Goal: Task Accomplishment & Management: Complete application form

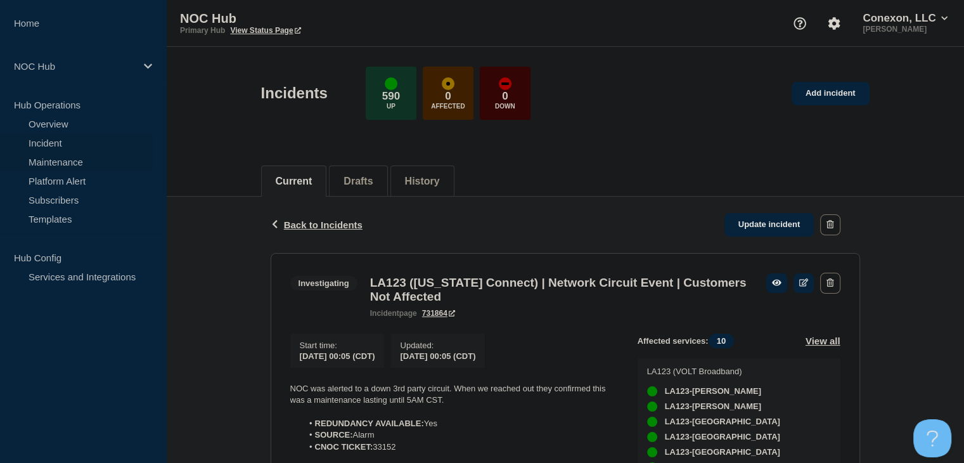
drag, startPoint x: 0, startPoint y: 0, endPoint x: 48, endPoint y: 161, distance: 168.0
click at [48, 161] on link "Maintenance" at bounding box center [76, 161] width 153 height 19
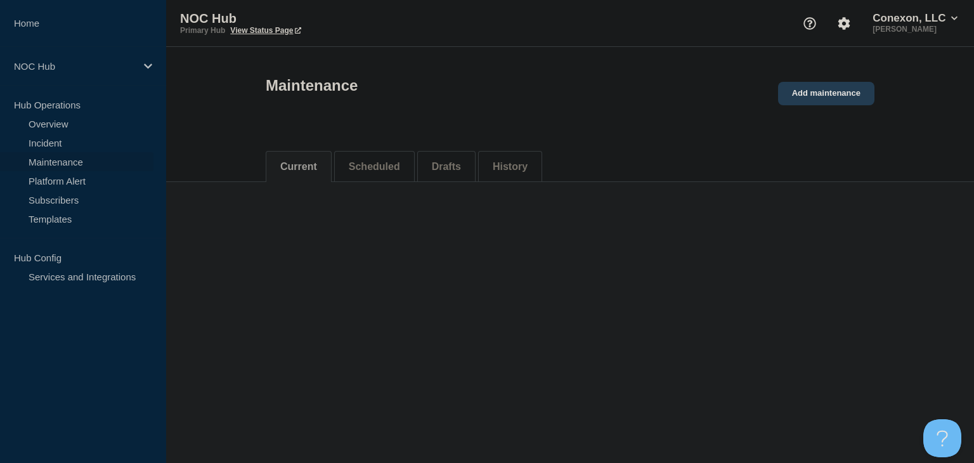
click at [802, 94] on link "Add maintenance" at bounding box center [826, 93] width 96 height 23
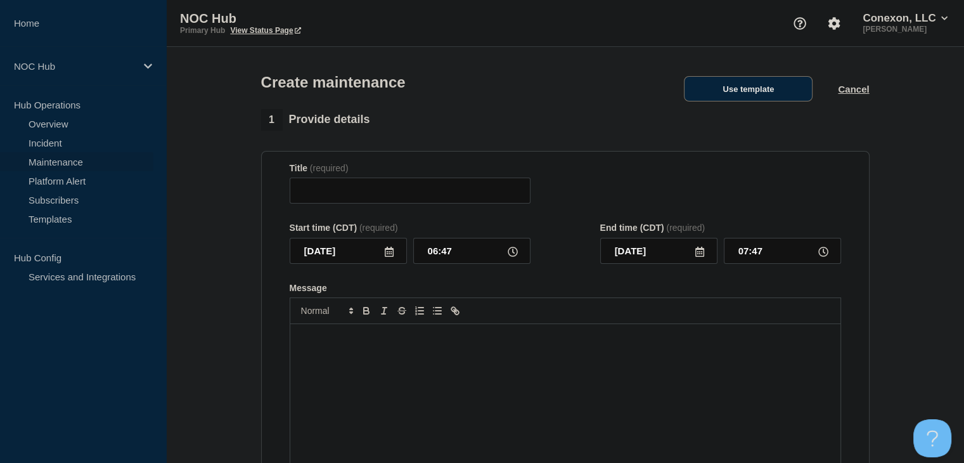
click at [766, 92] on button "Use template" at bounding box center [748, 88] width 129 height 25
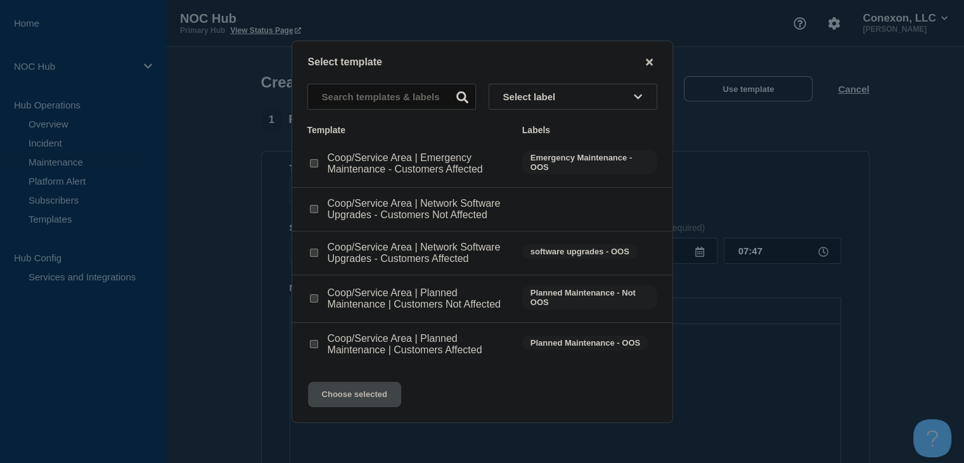
click at [313, 254] on input "Coop/Service Area | Network Software Upgrades - Customers Affected checkbox" at bounding box center [314, 252] width 8 height 8
checkbox input "true"
click at [370, 391] on button "Choose selected" at bounding box center [354, 394] width 93 height 25
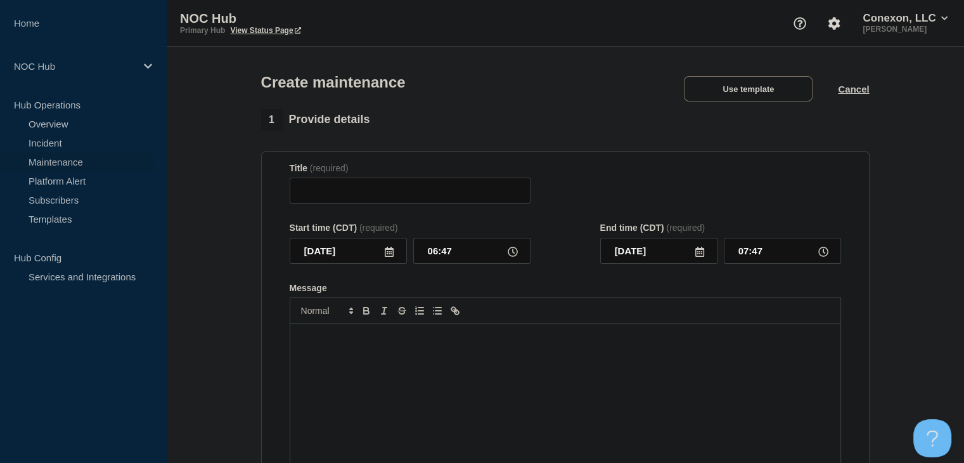
type input "Coop/Service Area | Network Software Upgrades - Customers Affected"
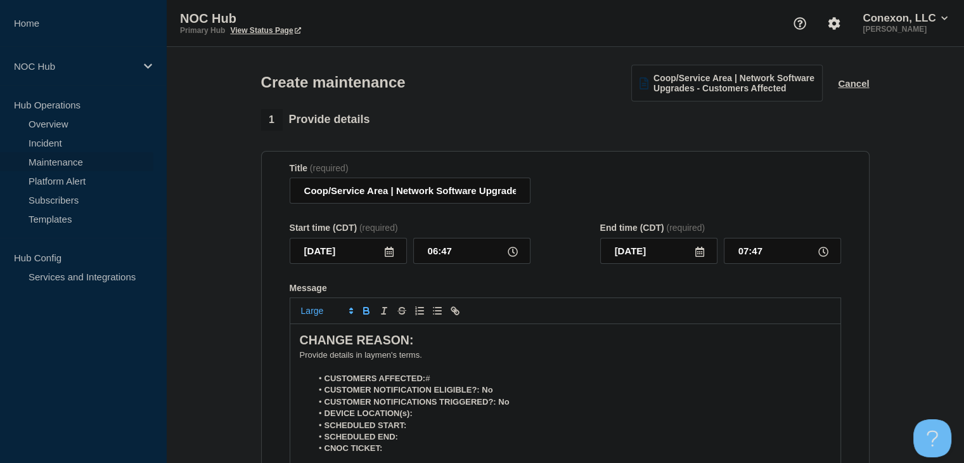
click at [432, 382] on li "CUSTOMERS AFFECTED: #" at bounding box center [571, 378] width 519 height 11
drag, startPoint x: 460, startPoint y: 378, endPoint x: 433, endPoint y: 381, distance: 27.4
click at [433, 381] on li "CUSTOMERS AFFECTED: #15,999" at bounding box center [571, 378] width 519 height 11
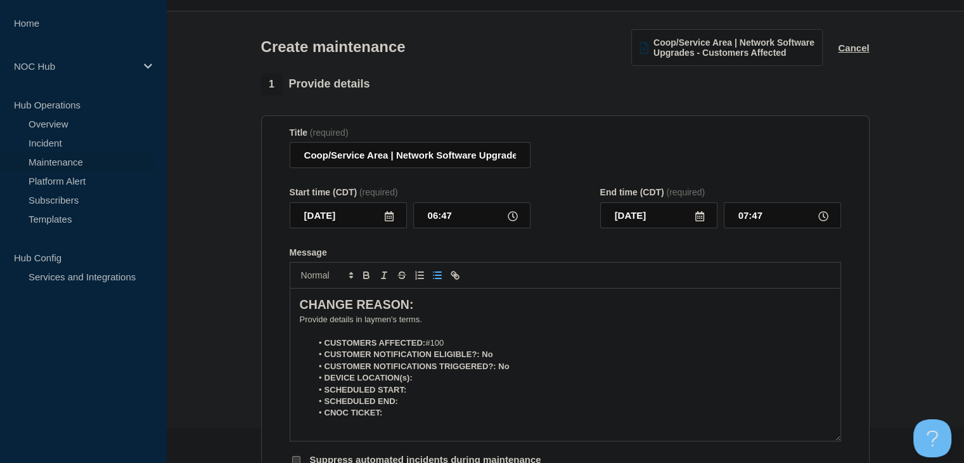
scroll to position [63, 0]
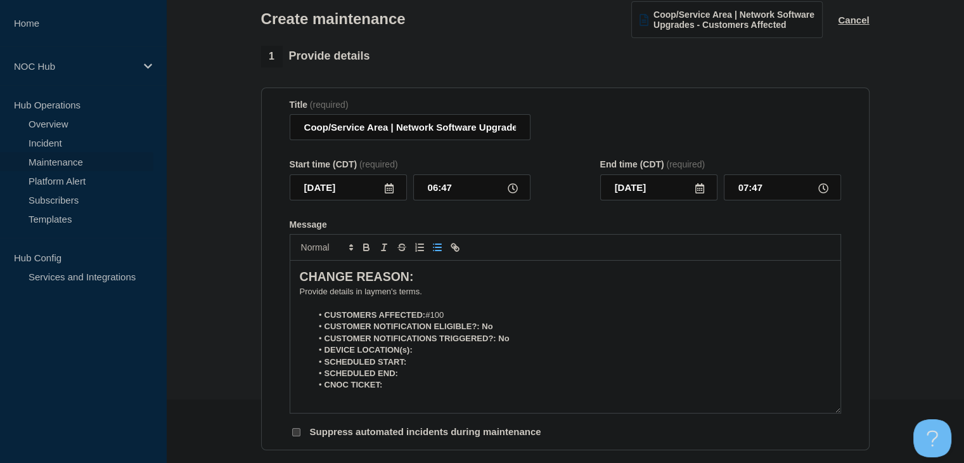
click at [342, 297] on p "﻿Provide details in laymen's terms." at bounding box center [565, 291] width 531 height 11
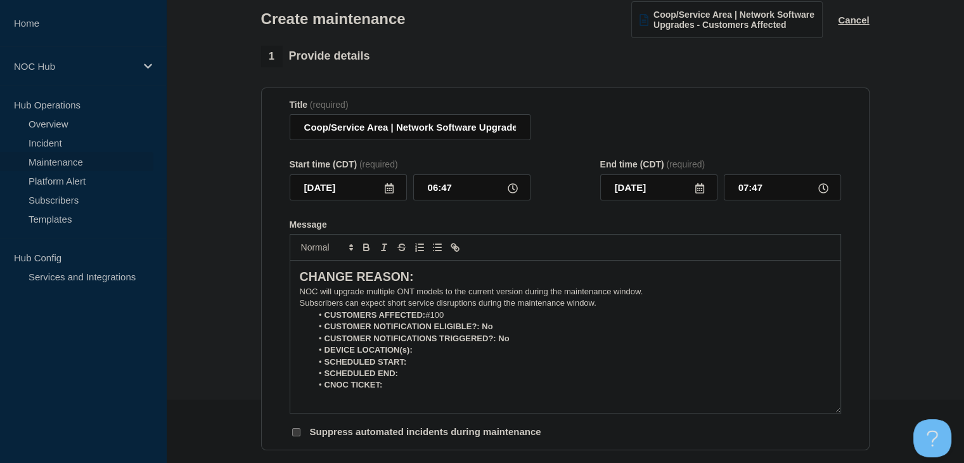
click at [622, 307] on p "Subscribers can expect short service disruptions during the maintenance window." at bounding box center [565, 302] width 531 height 11
drag, startPoint x: 493, startPoint y: 330, endPoint x: 482, endPoint y: 330, distance: 10.8
click at [482, 330] on li "CUSTOMER NOTIFICATION ELIGIBLE?: No" at bounding box center [571, 326] width 519 height 11
click at [362, 244] on div at bounding box center [565, 247] width 551 height 27
click at [486, 330] on strong "CUSTOMER NOTIFICATION ELIGIBLE?: No" at bounding box center [409, 326] width 169 height 10
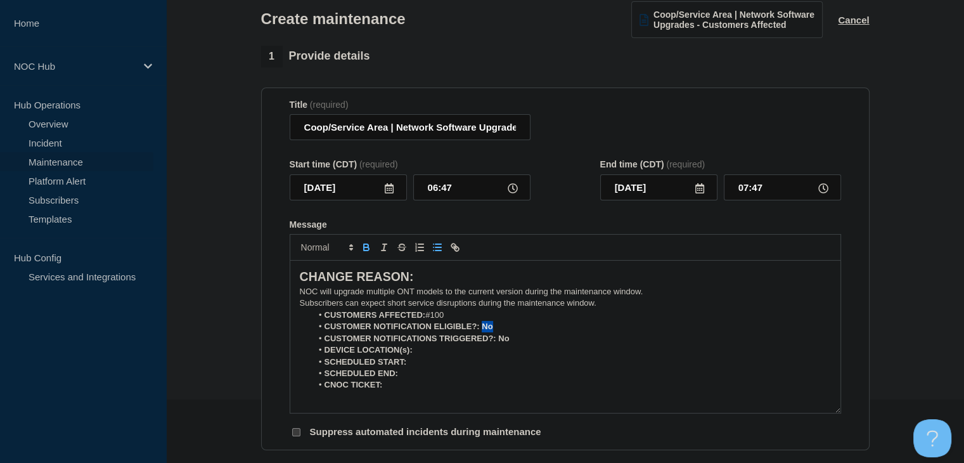
click at [486, 330] on strong "CUSTOMER NOTIFICATION ELIGIBLE?: No" at bounding box center [409, 326] width 169 height 10
click at [361, 253] on icon "Toggle bold text" at bounding box center [366, 246] width 11 height 11
click at [505, 343] on strong "CUSTOMER NOTIFICATIONS TRIGGERED?: No" at bounding box center [417, 338] width 185 height 10
click at [365, 255] on button "Toggle bold text" at bounding box center [366, 247] width 18 height 15
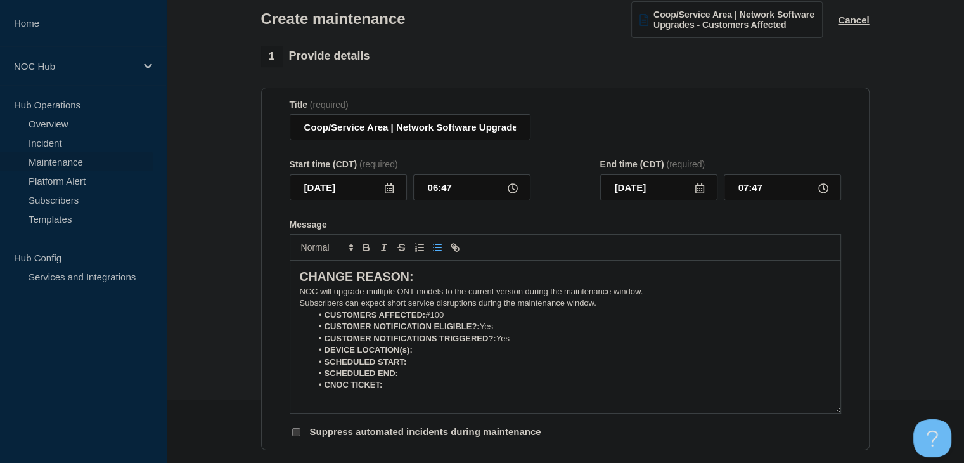
click at [445, 356] on li "DEVICE LOCATION(s):" at bounding box center [571, 349] width 519 height 11
click at [368, 250] on icon "Toggle bold text" at bounding box center [366, 248] width 5 height 3
click at [461, 356] on li "DEVICE LOCATION(s): ﻿" at bounding box center [571, 349] width 519 height 11
drag, startPoint x: 509, startPoint y: 356, endPoint x: 417, endPoint y: 355, distance: 91.9
click at [417, 355] on li "DEVICE LOCATION(s): MS047-[GEOGRAPHIC_DATA]" at bounding box center [571, 349] width 519 height 11
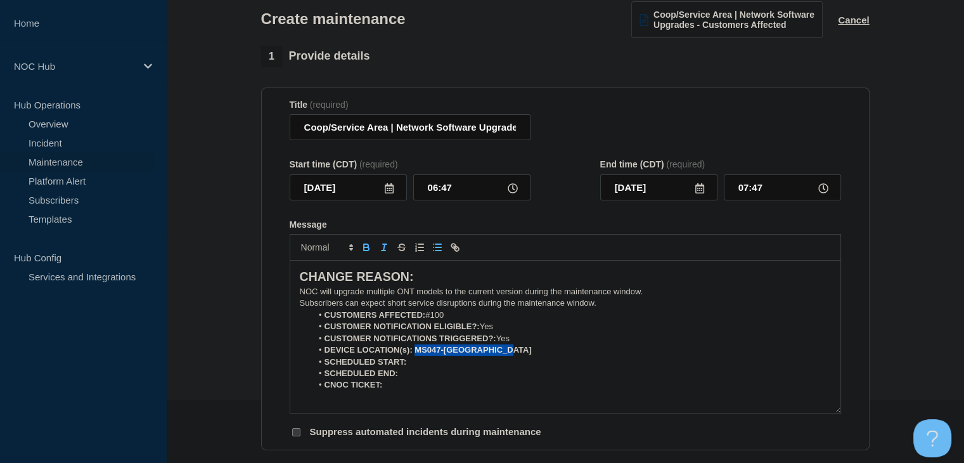
click at [375, 255] on button "Toggle italic text" at bounding box center [384, 247] width 18 height 15
click at [385, 251] on icon "Toggle italic text" at bounding box center [383, 246] width 11 height 11
click at [368, 247] on icon "Toggle bold text" at bounding box center [366, 245] width 4 height 3
click at [420, 368] on li "SCHEDULED START:" at bounding box center [571, 361] width 519 height 11
click at [368, 252] on icon "Toggle bold text" at bounding box center [366, 246] width 11 height 11
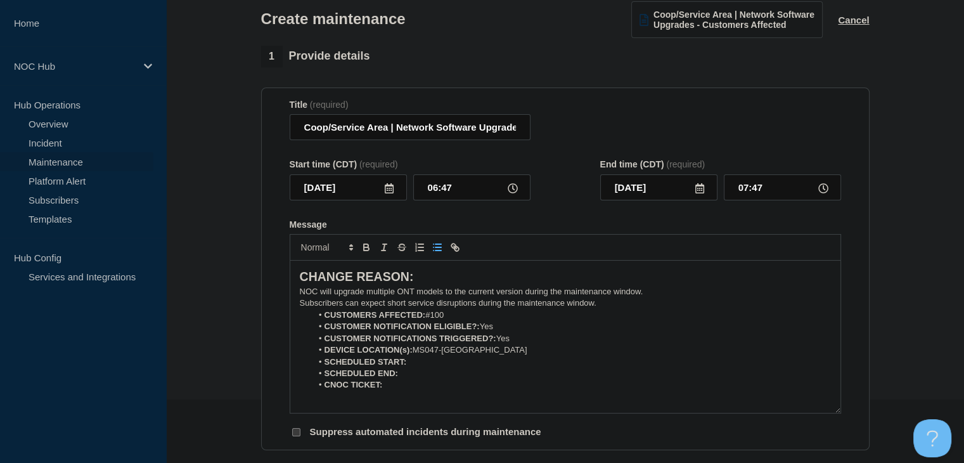
click at [483, 373] on li "SCHEDULED END:" at bounding box center [571, 373] width 519 height 11
click at [473, 363] on li "SCHEDULED START:" at bounding box center [571, 361] width 519 height 11
click at [367, 247] on icon "Toggle bold text" at bounding box center [366, 245] width 4 height 3
click at [366, 250] on icon "Toggle bold text" at bounding box center [366, 248] width 5 height 3
click at [410, 390] on li "CNOC TICKET:" at bounding box center [571, 384] width 519 height 11
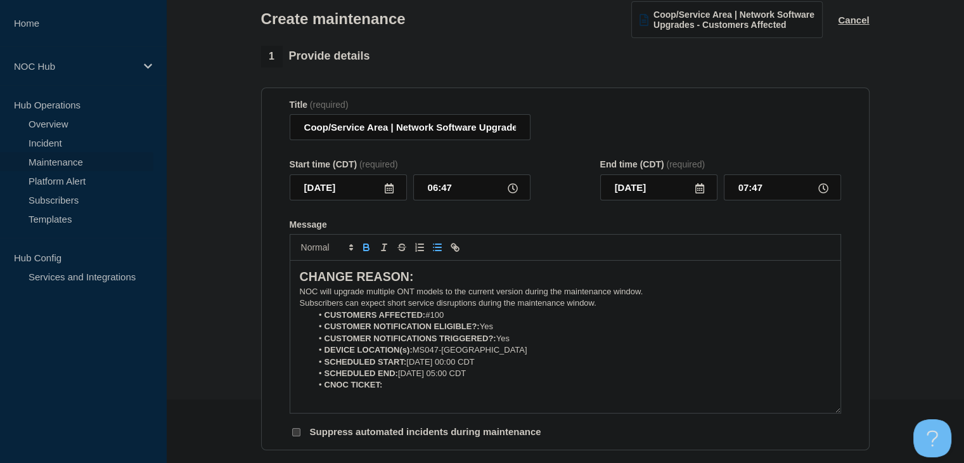
click at [370, 252] on icon "Toggle bold text" at bounding box center [366, 246] width 11 height 11
click at [390, 193] on icon at bounding box center [389, 188] width 10 height 10
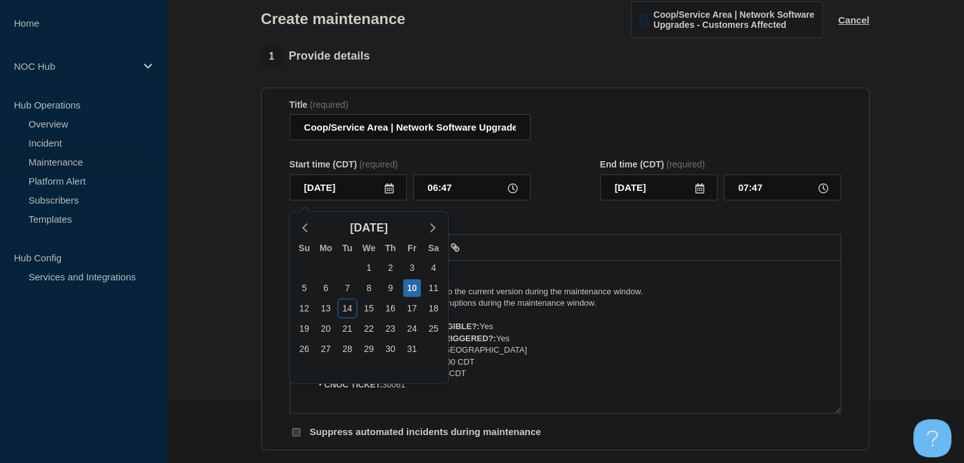
click at [341, 307] on div "14" at bounding box center [347, 308] width 18 height 18
type input "[DATE]"
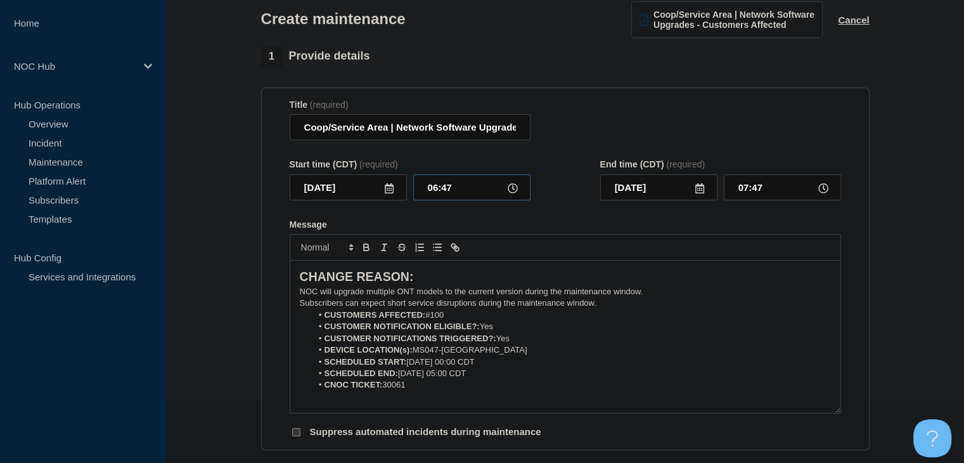
click at [432, 193] on input "06:47" at bounding box center [471, 187] width 117 height 26
type input "00:00"
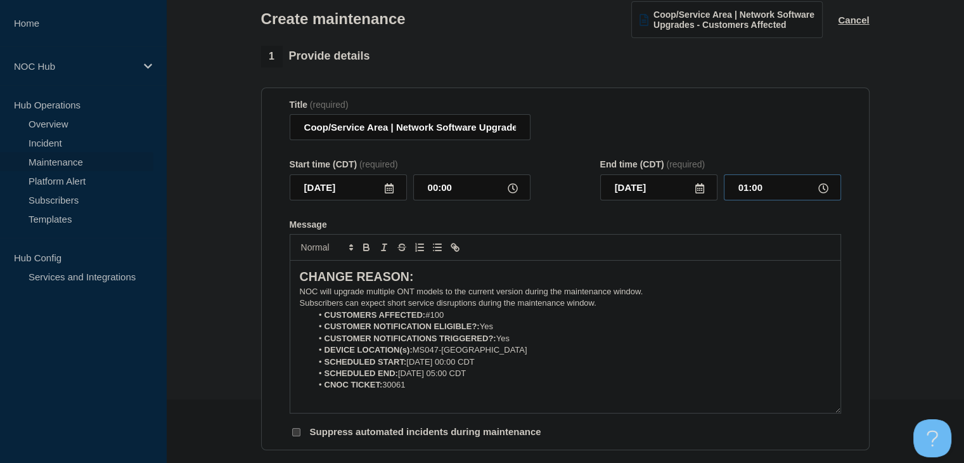
click at [740, 188] on input "01:00" at bounding box center [782, 187] width 117 height 26
type input "05:00"
drag, startPoint x: 385, startPoint y: 129, endPoint x: 294, endPoint y: 131, distance: 91.3
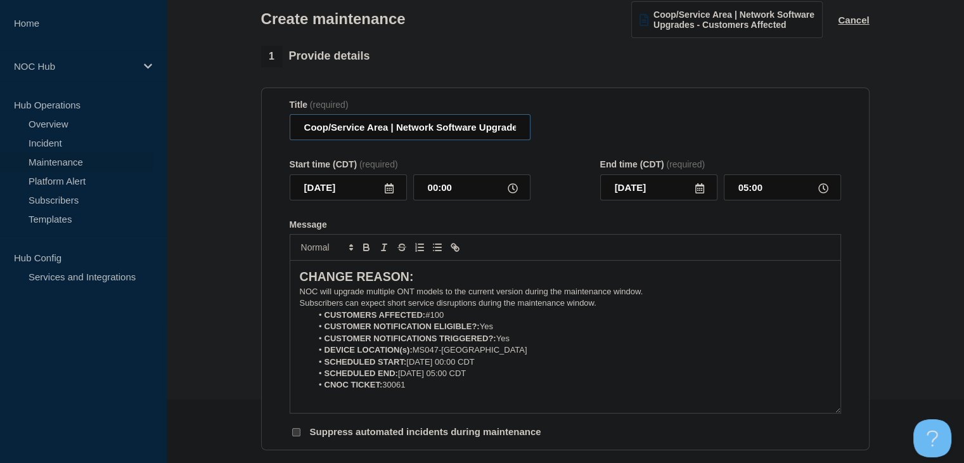
click at [294, 131] on input "Coop/Service Area | Network Software Upgrades - Customers Affected" at bounding box center [410, 127] width 241 height 26
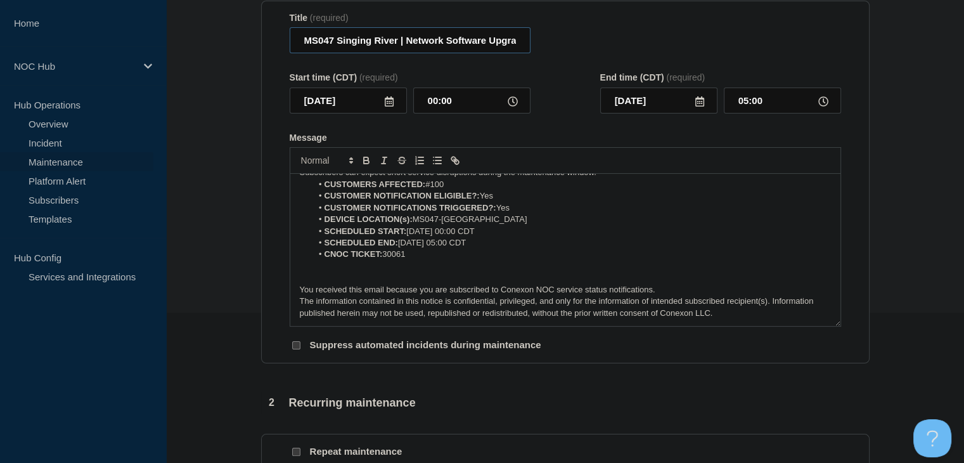
scroll to position [317, 0]
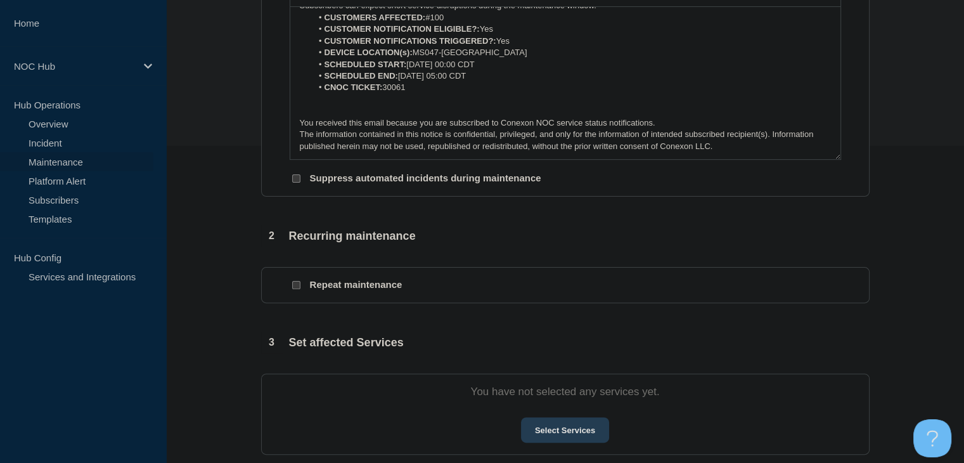
type input "MS047 Singing River | Network Software Upgrades - Customers Affected"
click at [556, 429] on button "Select Services" at bounding box center [565, 429] width 88 height 25
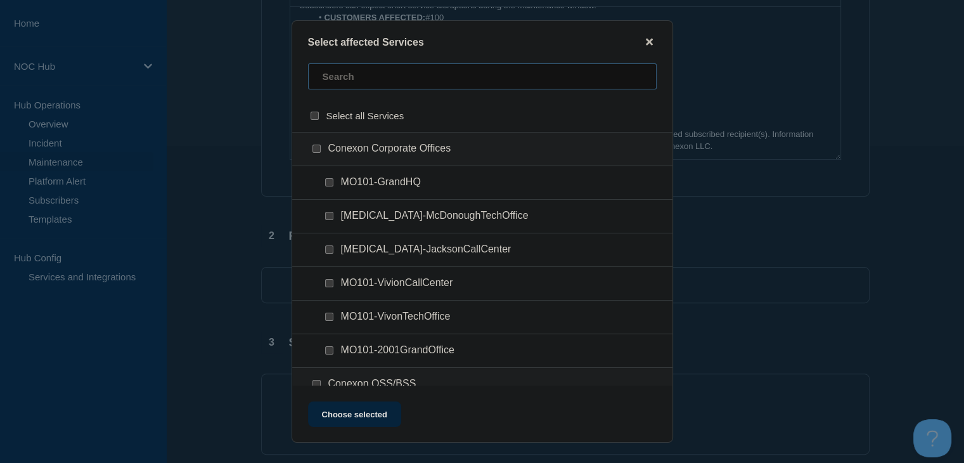
click at [357, 82] on input "text" at bounding box center [482, 76] width 349 height 26
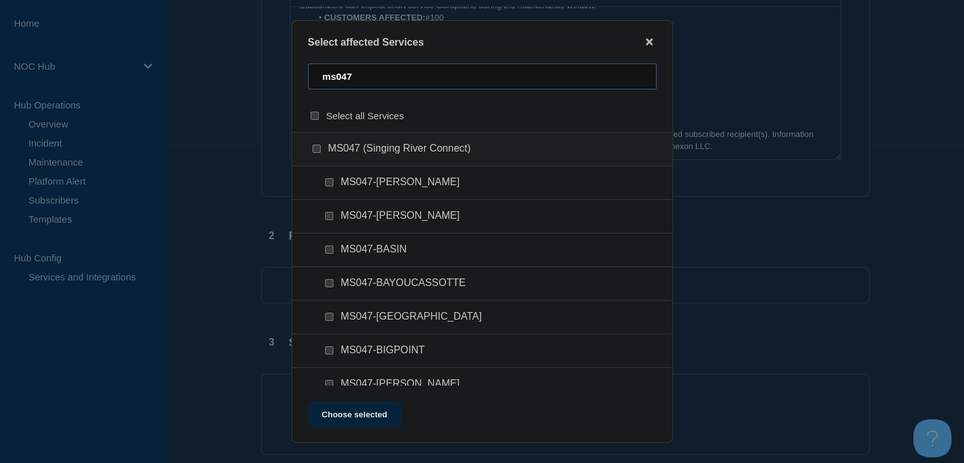
type input "ms047"
click at [317, 152] on input "MS047 (Singing River Connect) checkbox" at bounding box center [316, 149] width 8 height 8
checkbox input "true"
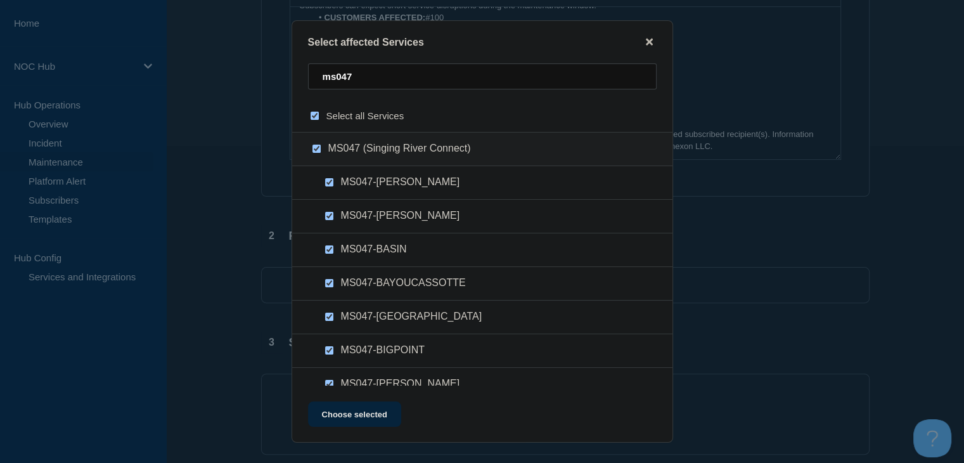
checkbox input "true"
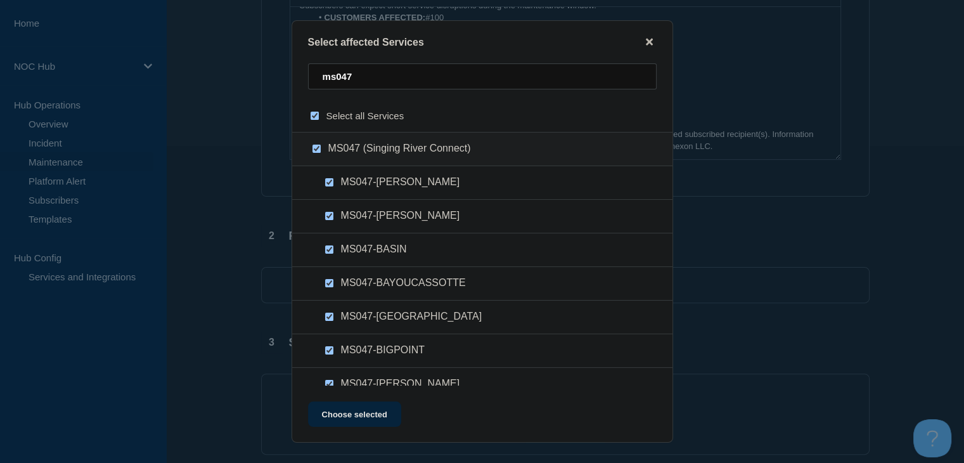
checkbox input "true"
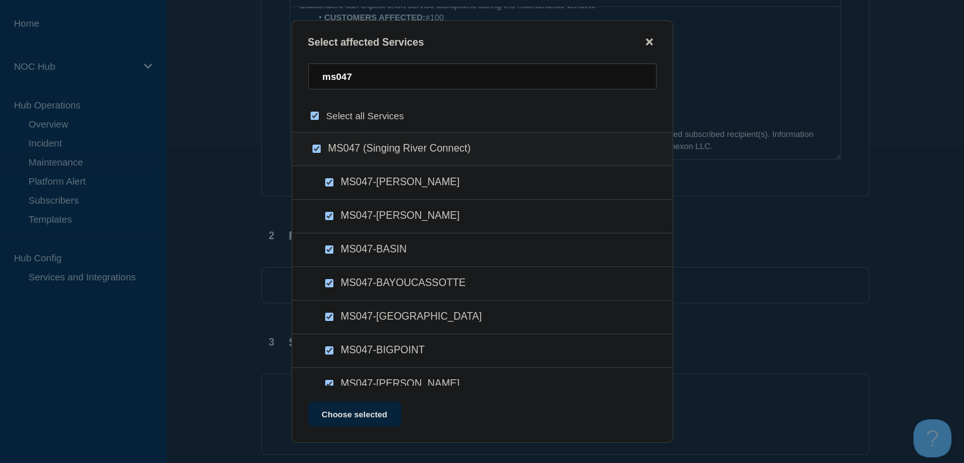
checkbox input "true"
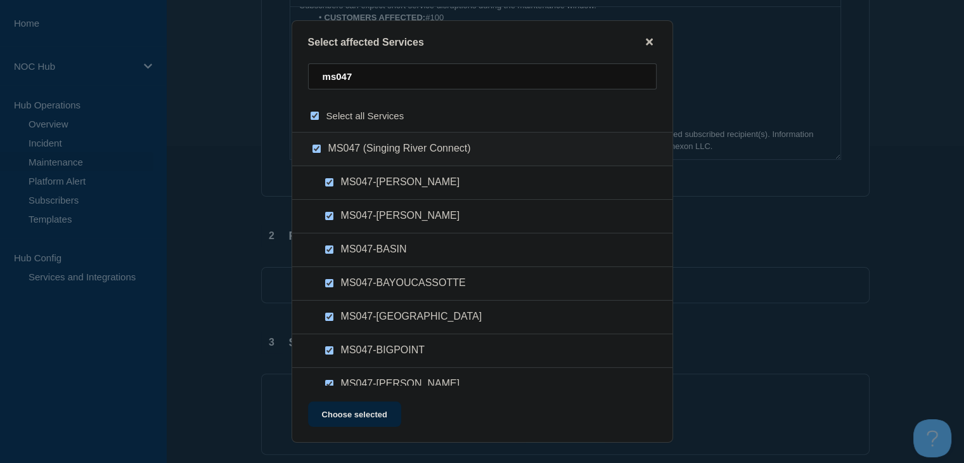
checkbox input "true"
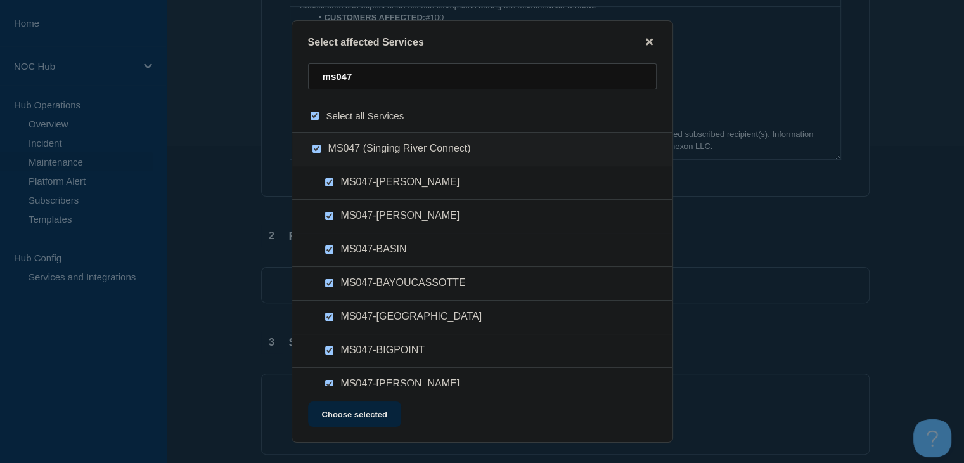
checkbox input "true"
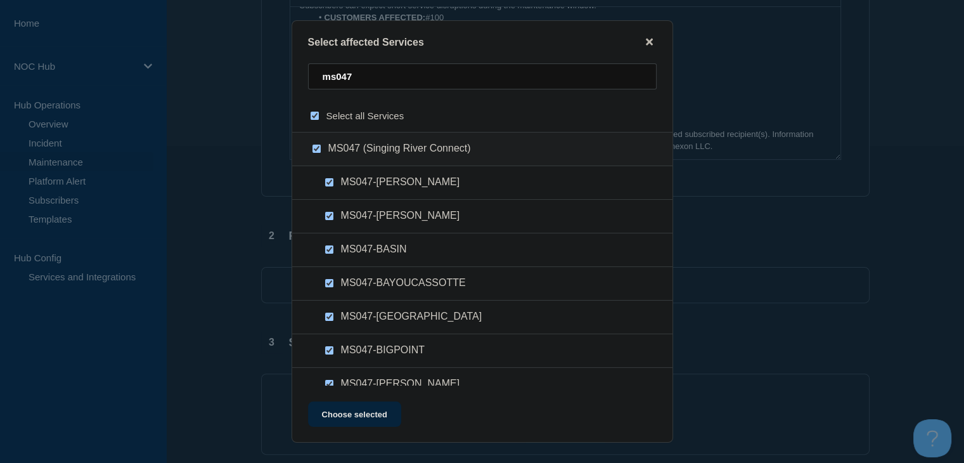
checkbox input "true"
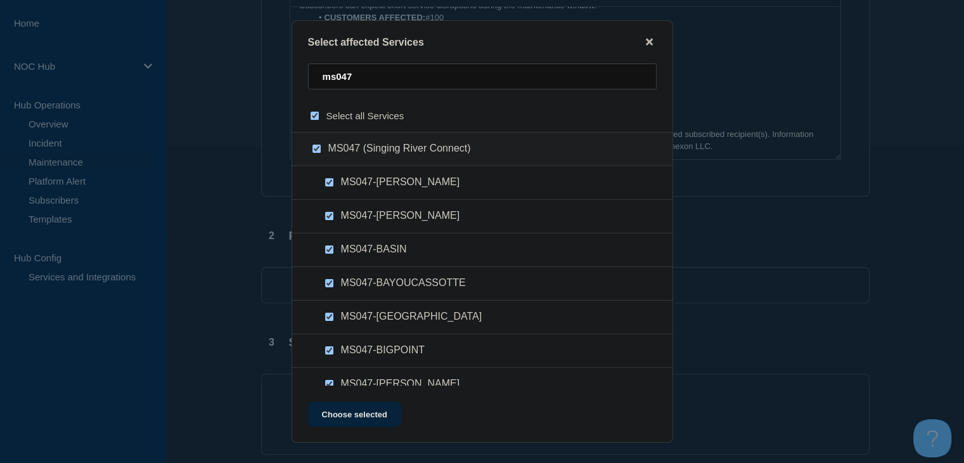
checkbox input "true"
click at [357, 414] on button "Choose selected" at bounding box center [354, 413] width 93 height 25
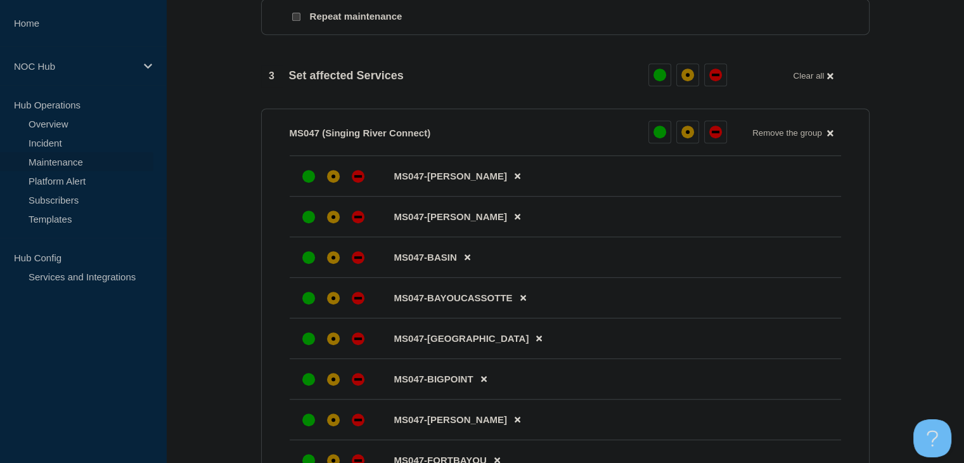
scroll to position [634, 0]
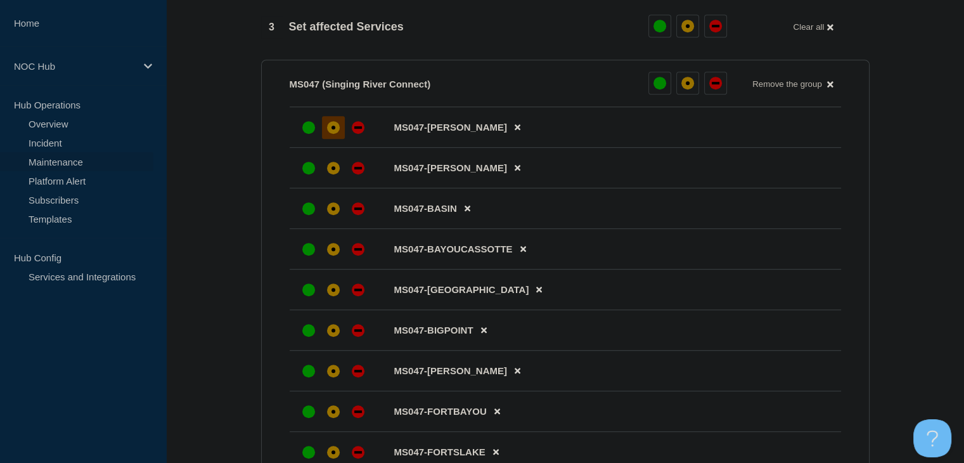
click at [328, 128] on div at bounding box center [333, 127] width 23 height 23
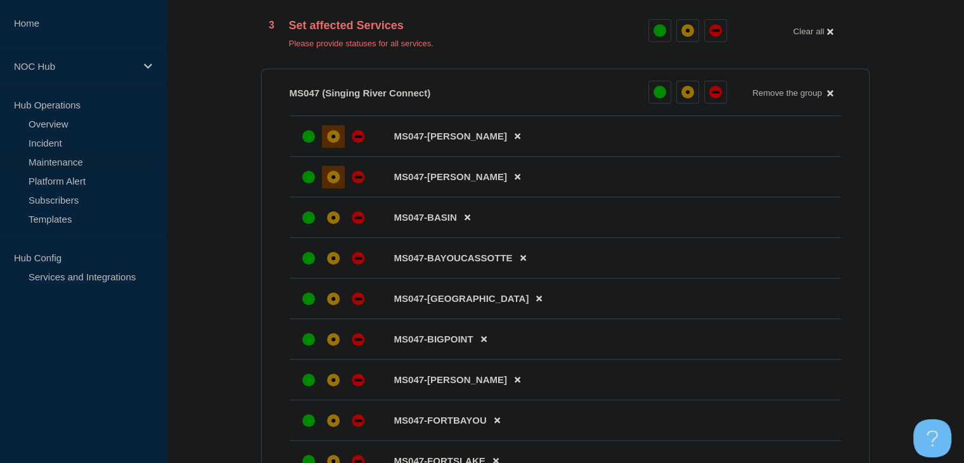
click at [330, 183] on div "affected" at bounding box center [333, 177] width 13 height 13
click at [333, 219] on div "affected" at bounding box center [333, 218] width 4 height 4
click at [335, 261] on div "affected" at bounding box center [333, 258] width 13 height 13
click at [337, 298] on div at bounding box center [333, 298] width 23 height 23
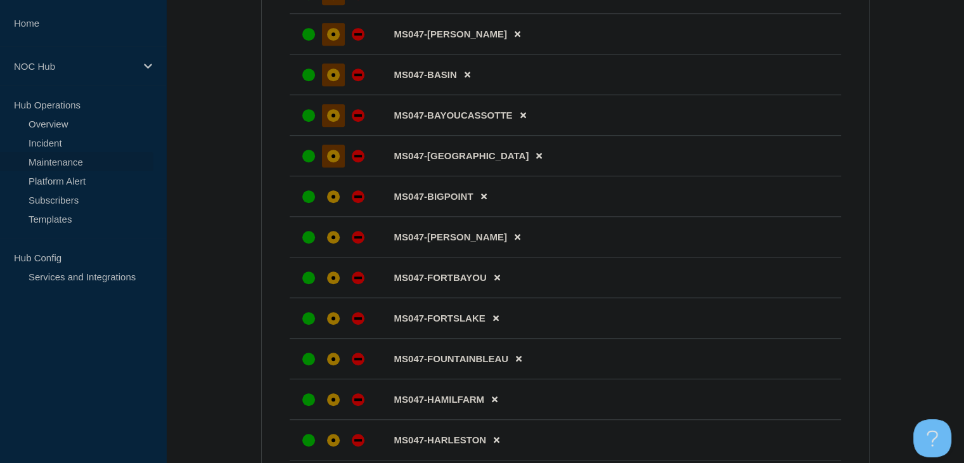
scroll to position [824, 0]
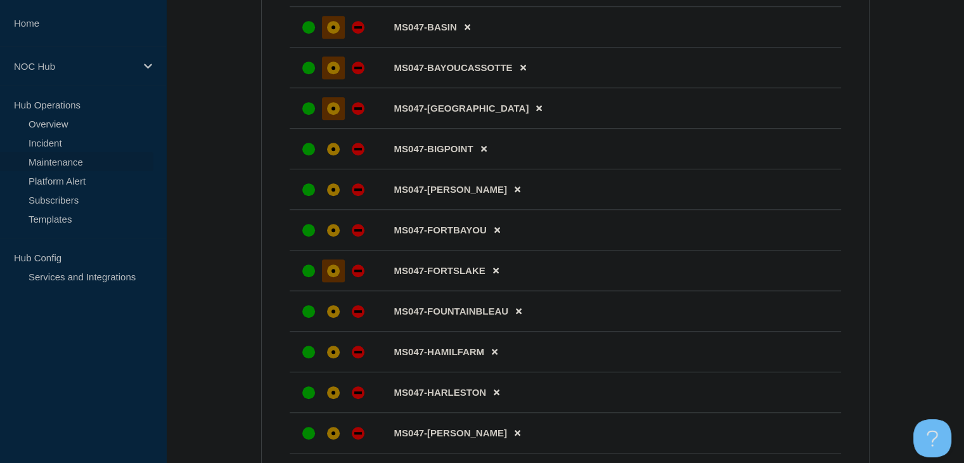
click at [335, 277] on div "affected" at bounding box center [333, 270] width 13 height 13
click at [330, 241] on div at bounding box center [333, 230] width 23 height 23
click at [330, 201] on div at bounding box center [333, 189] width 23 height 23
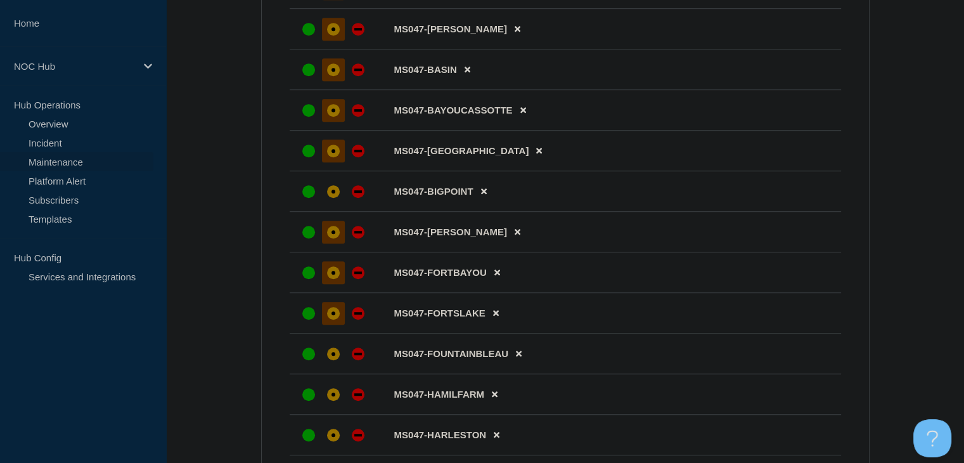
scroll to position [761, 0]
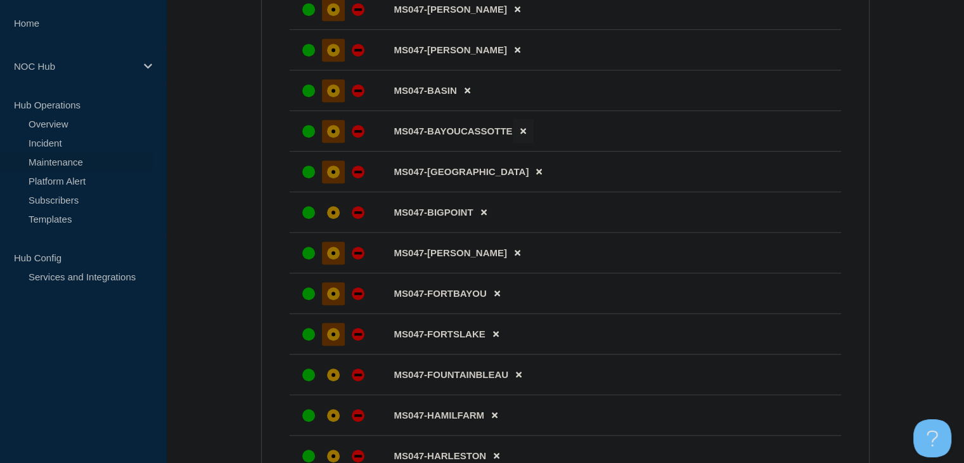
click at [520, 134] on icon at bounding box center [523, 132] width 6 height 6
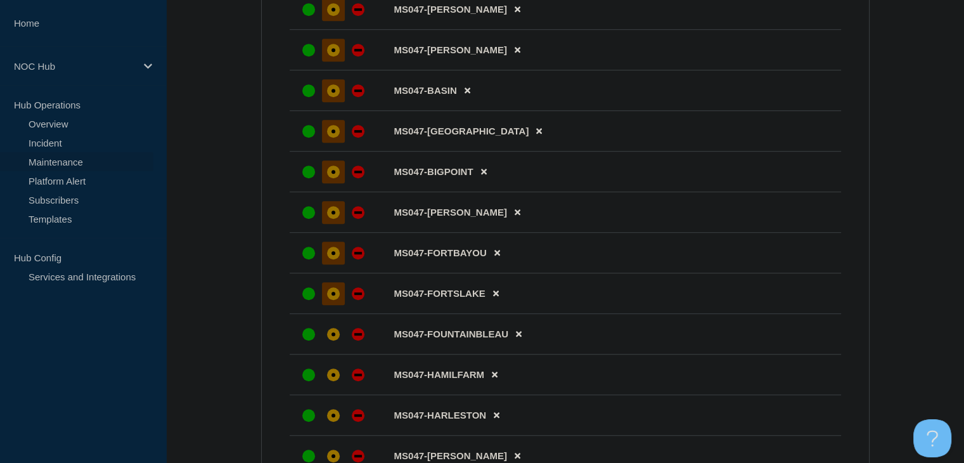
click at [322, 180] on div at bounding box center [333, 171] width 23 height 23
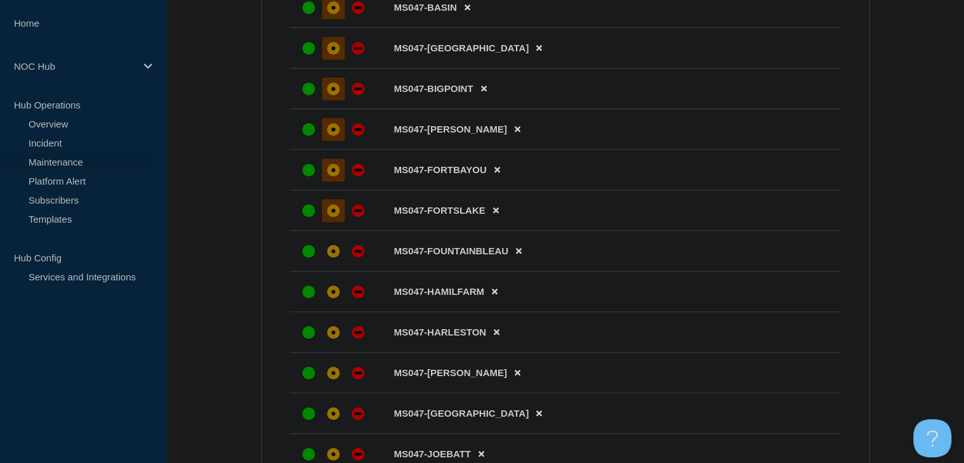
scroll to position [951, 0]
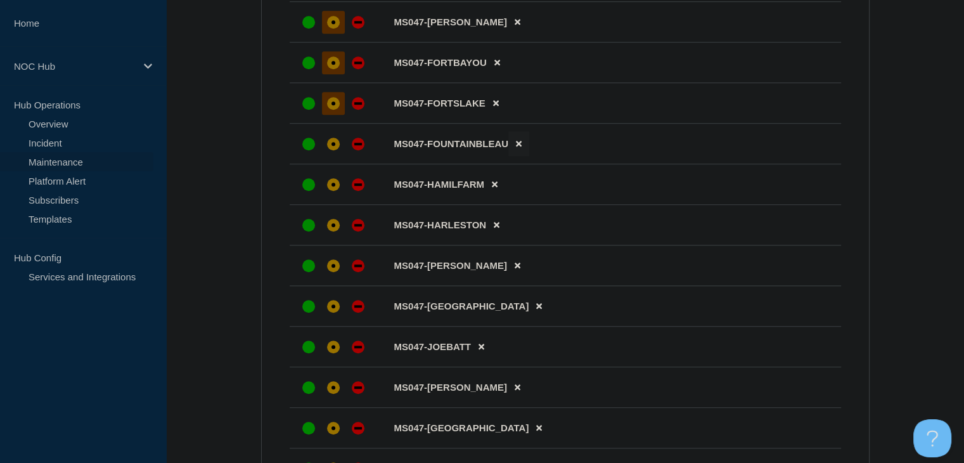
click at [518, 147] on icon at bounding box center [519, 144] width 6 height 6
click at [494, 147] on icon at bounding box center [495, 144] width 6 height 6
click at [334, 150] on div "affected" at bounding box center [333, 144] width 13 height 13
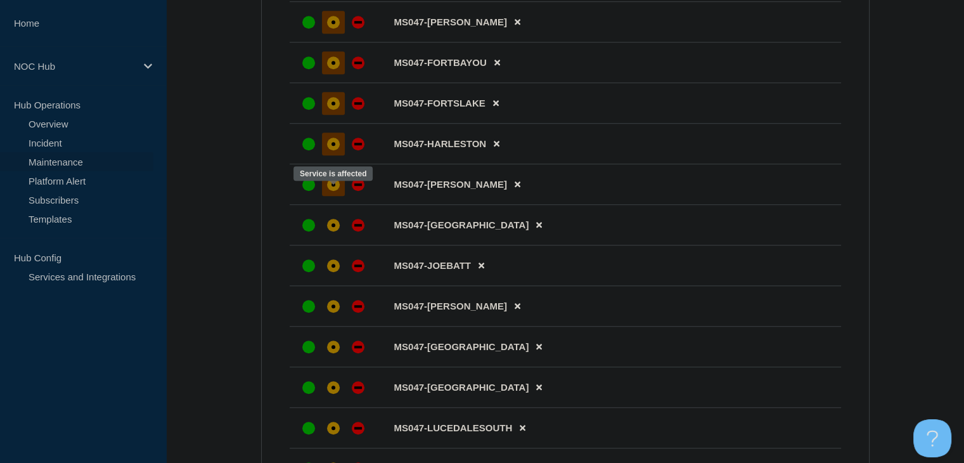
click at [337, 191] on div "affected" at bounding box center [333, 184] width 13 height 13
click at [338, 229] on div at bounding box center [333, 225] width 23 height 23
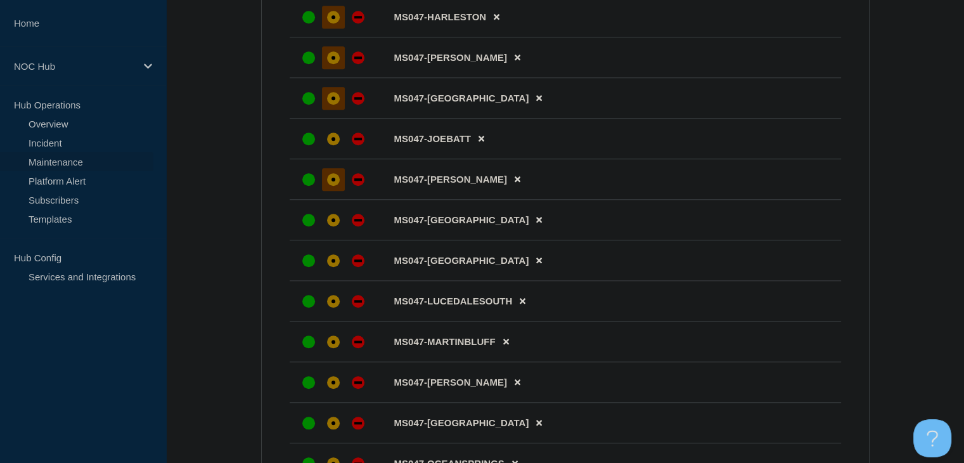
click at [329, 186] on div "affected" at bounding box center [333, 179] width 13 height 13
click at [329, 145] on div "affected" at bounding box center [333, 138] width 13 height 13
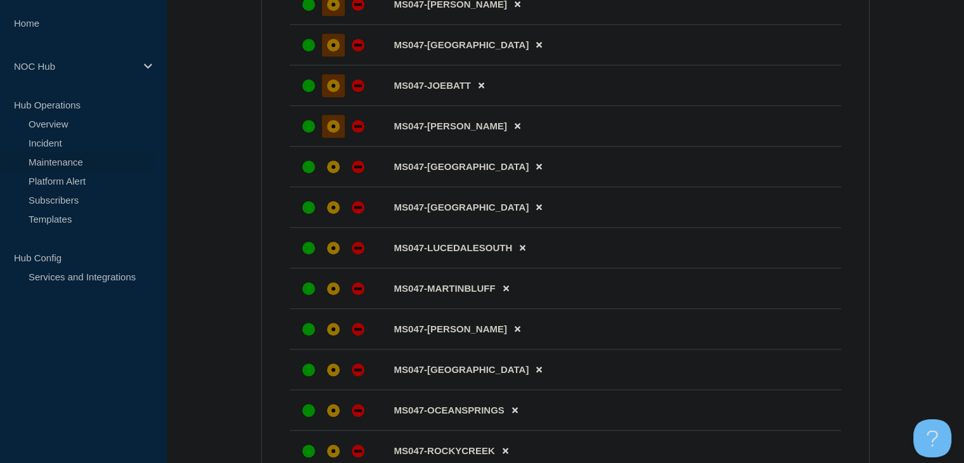
scroll to position [1204, 0]
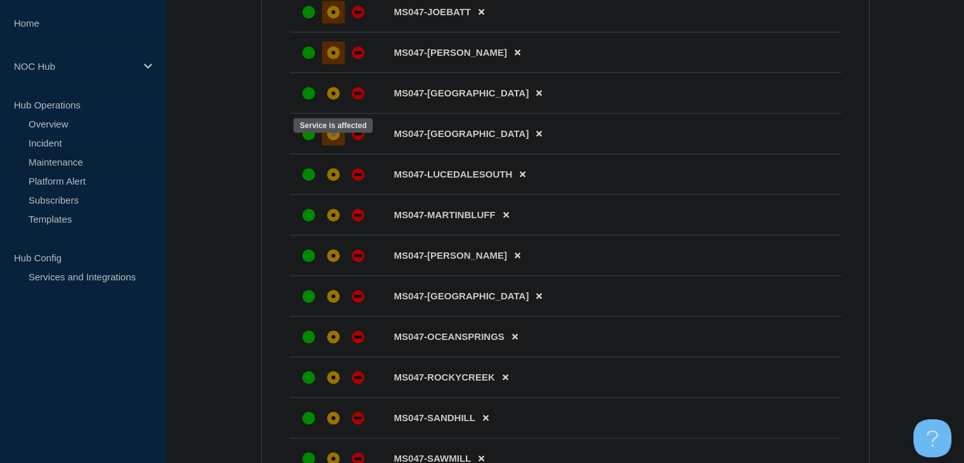
click at [330, 140] on div "affected" at bounding box center [333, 133] width 13 height 13
click at [332, 113] on li "MS047-[GEOGRAPHIC_DATA]" at bounding box center [565, 93] width 551 height 41
click at [332, 100] on div "affected" at bounding box center [333, 93] width 13 height 13
click at [332, 176] on div "affected" at bounding box center [333, 174] width 4 height 4
click at [331, 219] on div at bounding box center [333, 214] width 23 height 23
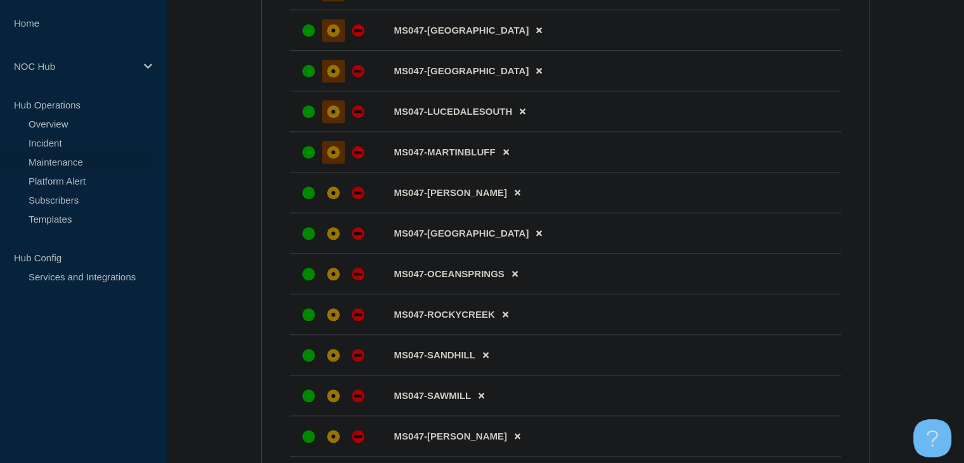
scroll to position [1268, 0]
click at [536, 236] on icon at bounding box center [539, 232] width 6 height 8
click at [322, 203] on div at bounding box center [333, 192] width 23 height 23
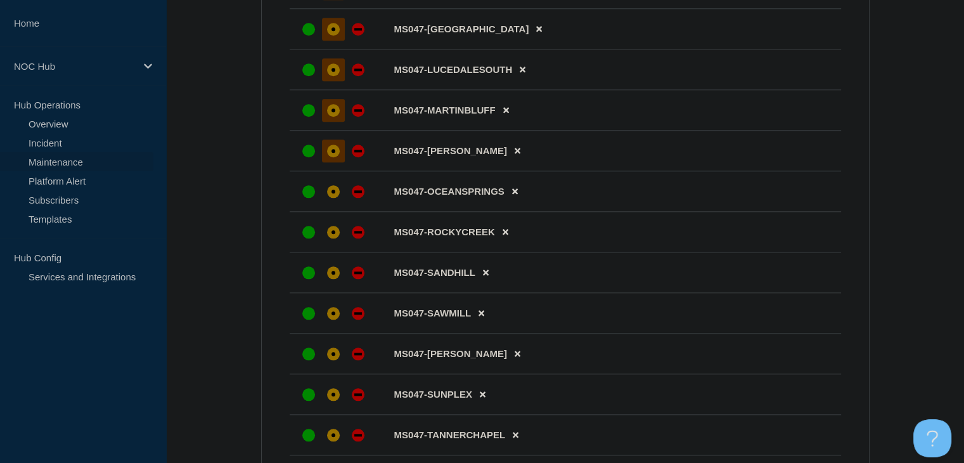
scroll to position [1331, 0]
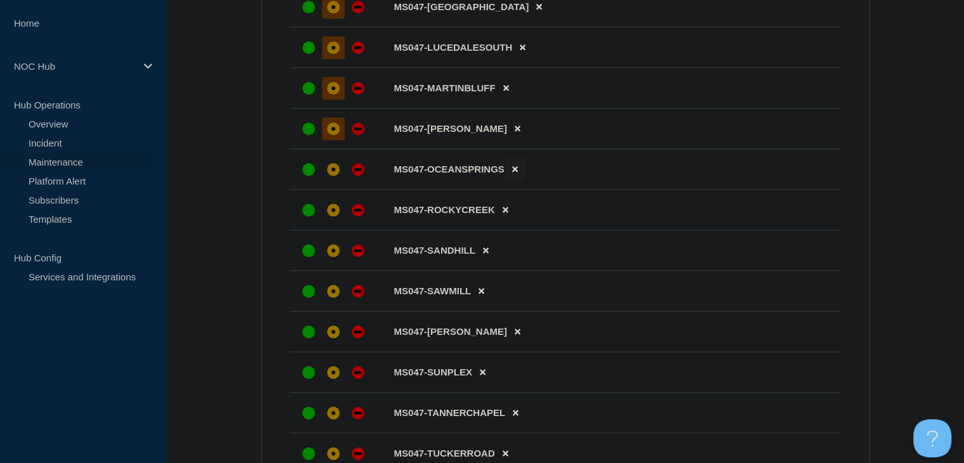
click at [520, 181] on button at bounding box center [515, 169] width 21 height 25
click at [332, 171] on div "affected" at bounding box center [333, 169] width 4 height 4
click at [333, 216] on div "affected" at bounding box center [333, 209] width 13 height 13
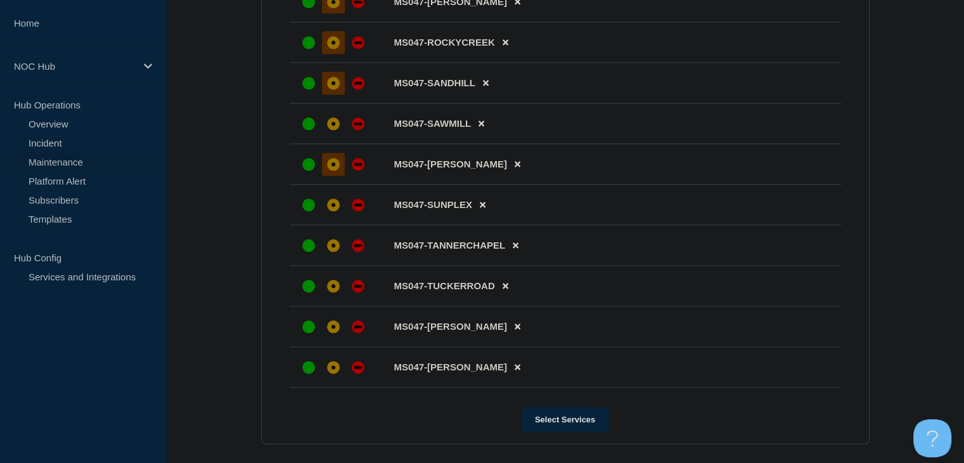
click at [338, 171] on div "affected" at bounding box center [333, 164] width 13 height 13
click at [335, 135] on div at bounding box center [333, 123] width 23 height 23
click at [338, 252] on div "affected" at bounding box center [333, 245] width 13 height 13
click at [505, 298] on button at bounding box center [505, 285] width 21 height 25
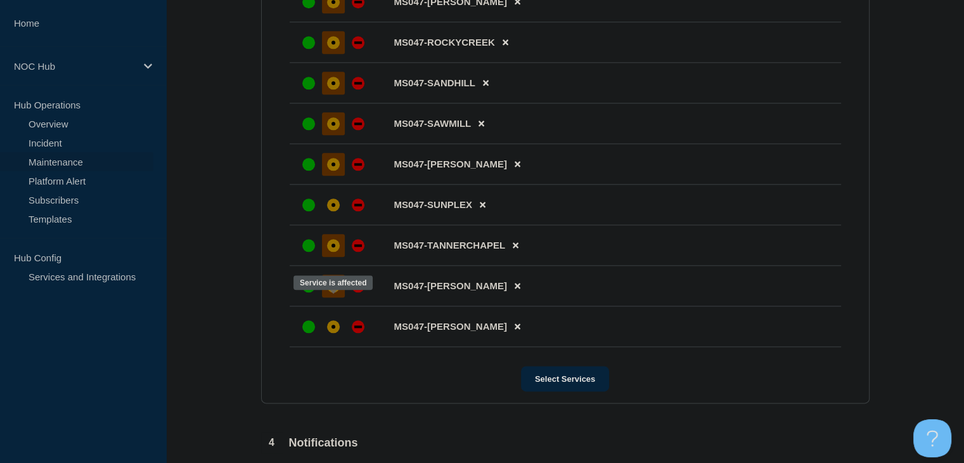
click at [326, 297] on div at bounding box center [333, 285] width 23 height 23
click at [336, 333] on div "affected" at bounding box center [333, 326] width 13 height 13
click at [335, 216] on div at bounding box center [333, 204] width 72 height 23
click at [335, 211] on div "affected" at bounding box center [333, 204] width 13 height 13
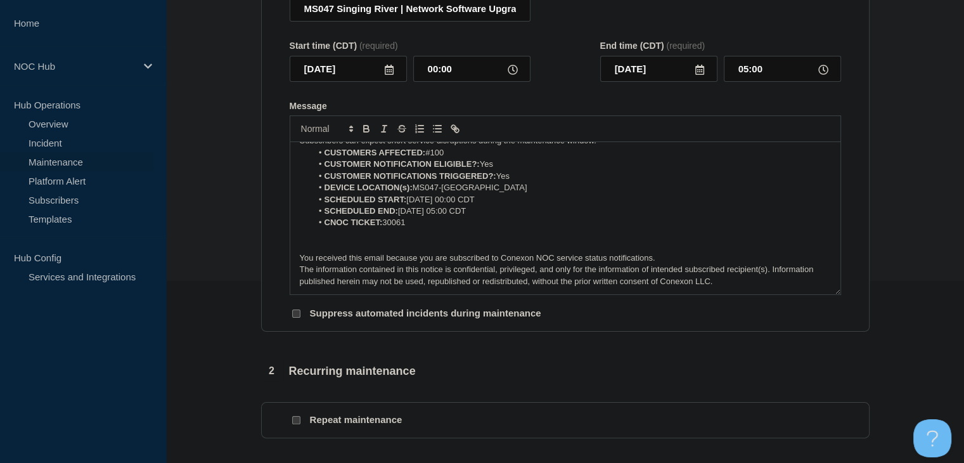
scroll to position [0, 0]
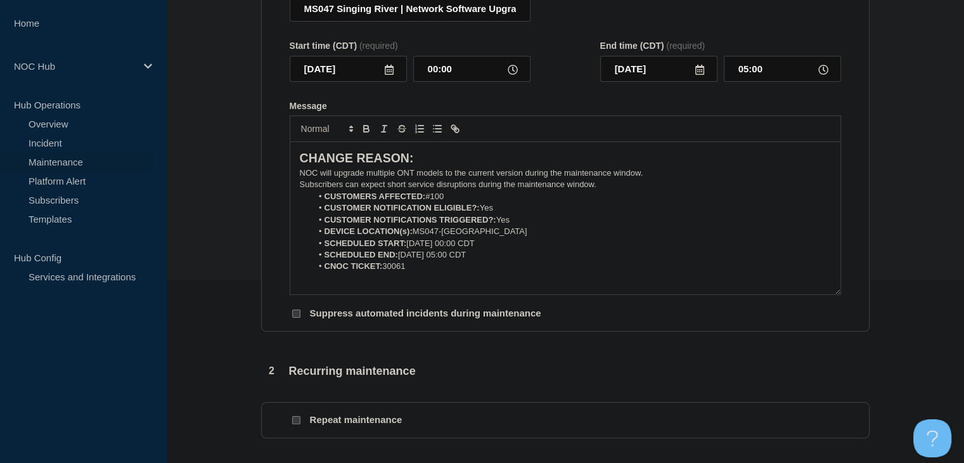
click at [600, 190] on p "Subscribers can expect short service disruptions during the maintenance window." at bounding box center [565, 184] width 531 height 11
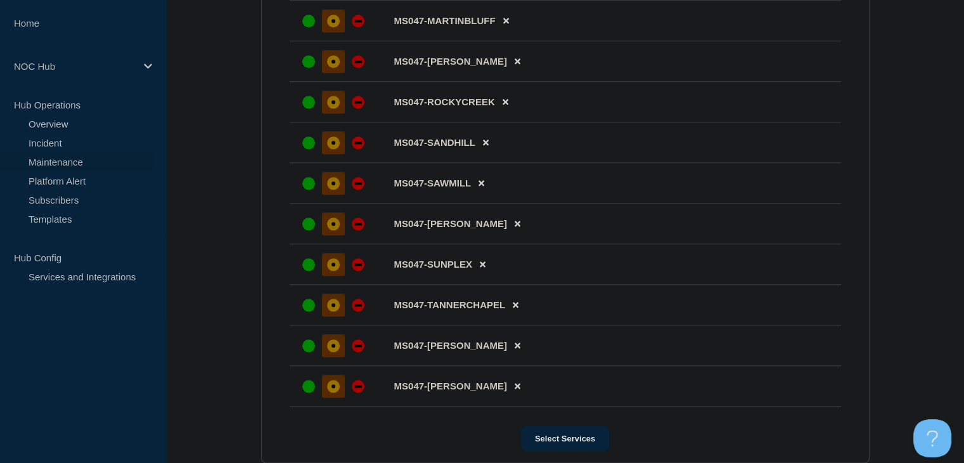
scroll to position [1739, 0]
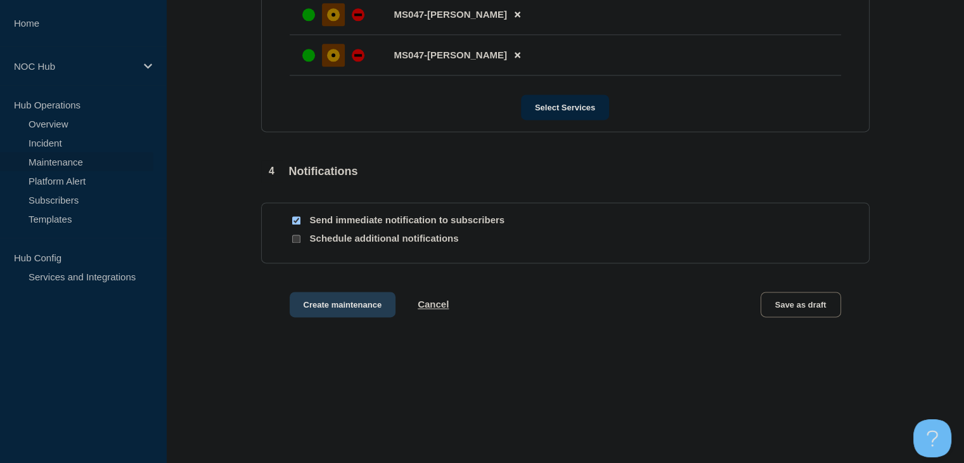
click at [314, 304] on button "Create maintenance" at bounding box center [343, 304] width 106 height 25
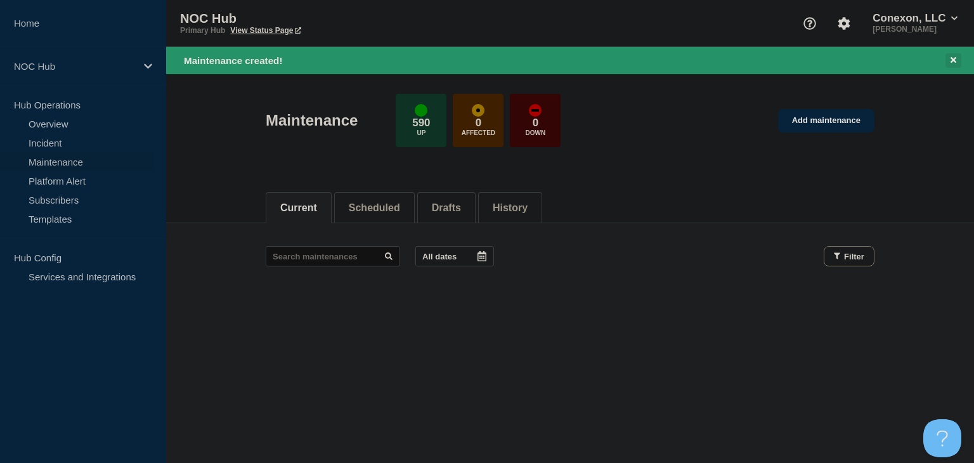
click at [953, 56] on icon at bounding box center [953, 60] width 6 height 8
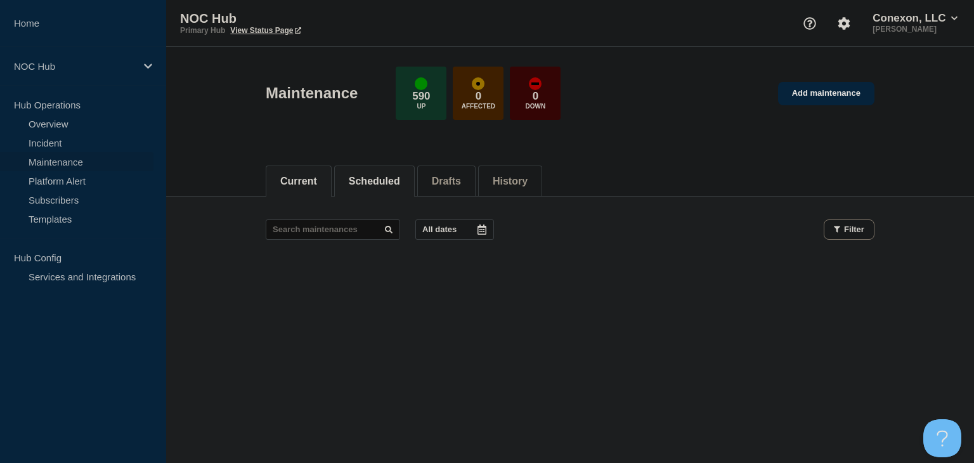
click at [390, 183] on button "Scheduled" at bounding box center [374, 181] width 51 height 11
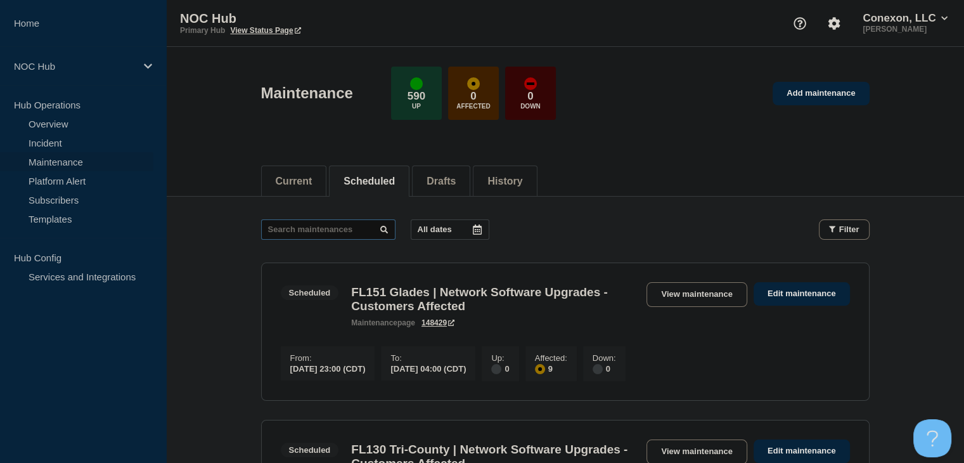
click at [322, 229] on input "text" at bounding box center [328, 229] width 134 height 20
type input "30061"
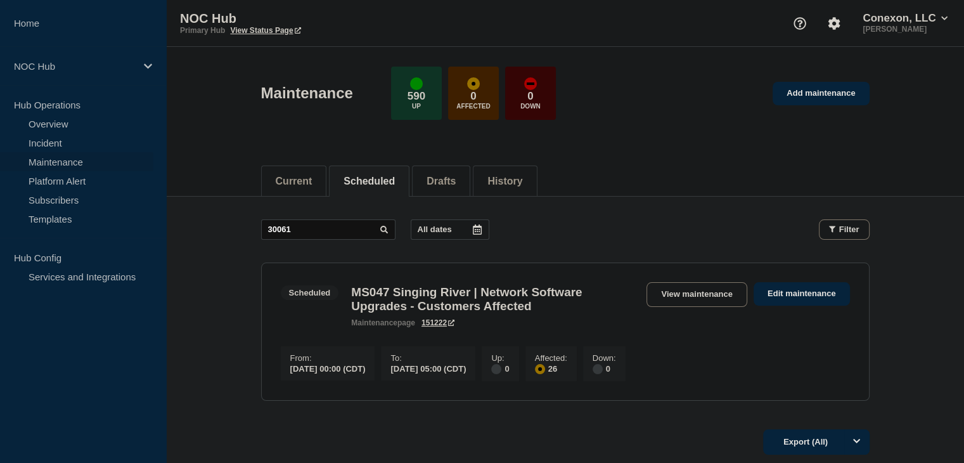
click at [368, 176] on button "Scheduled" at bounding box center [369, 181] width 51 height 11
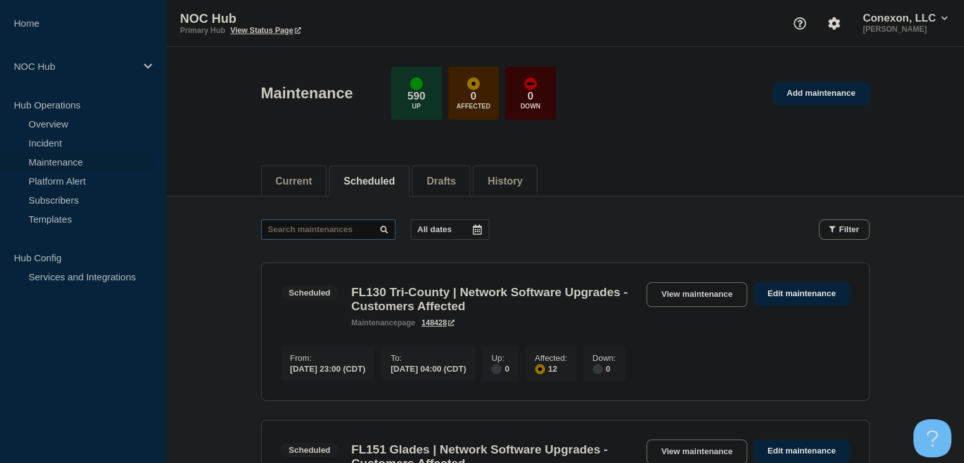
click at [342, 231] on input "text" at bounding box center [328, 229] width 134 height 20
type input "30061"
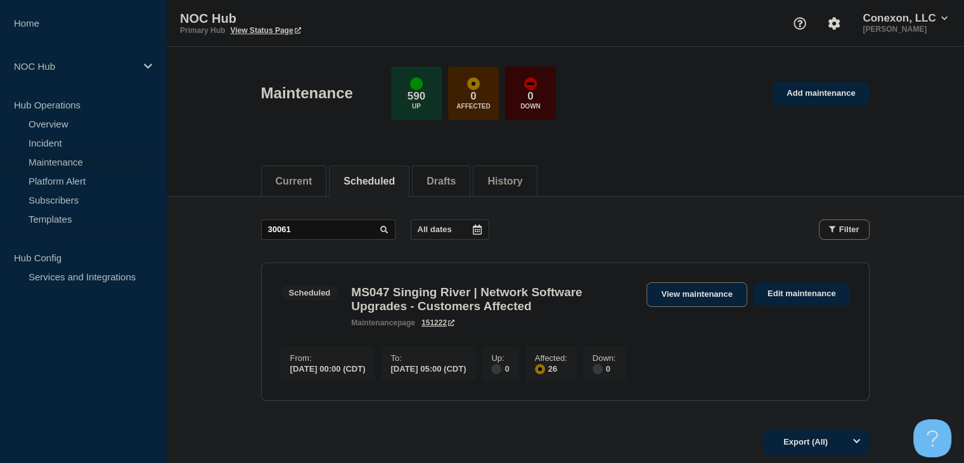
click at [660, 292] on link "View maintenance" at bounding box center [697, 294] width 100 height 25
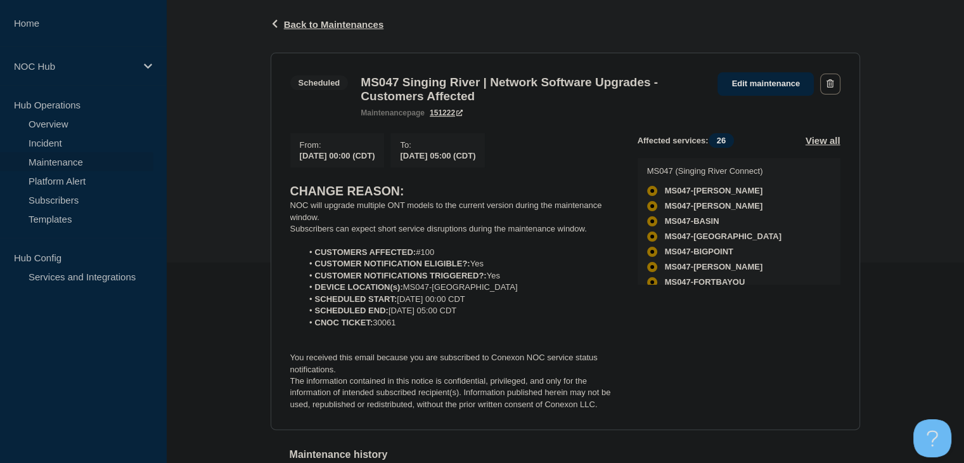
scroll to position [304, 0]
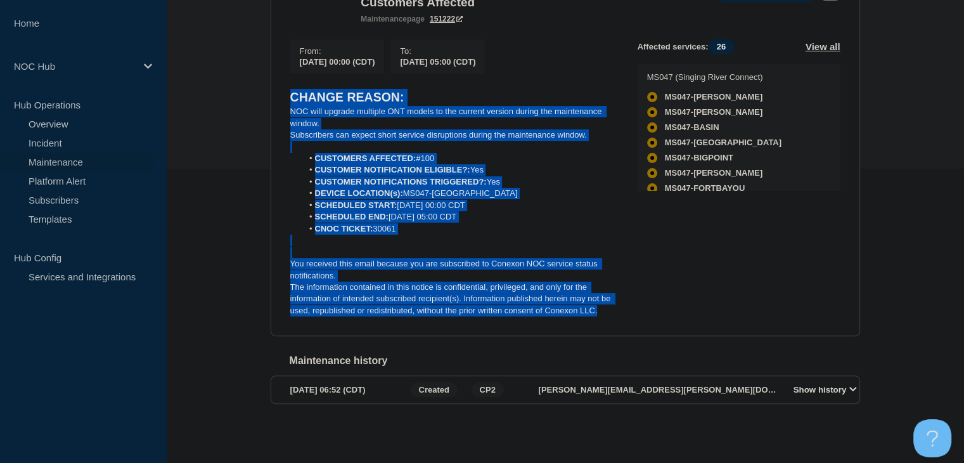
drag, startPoint x: 456, startPoint y: 201, endPoint x: 271, endPoint y: 98, distance: 211.7
click at [271, 98] on section "Scheduled MS047 Singing River | Network Software Upgrades - Customers Affected …" at bounding box center [565, 148] width 589 height 378
copy div "CHANGE REASON: NOC will upgrade multiple ONT models to the current version duri…"
click at [185, 171] on div "Back Back to Maintenances Scheduled MS047 Singing River | Network Software Upgr…" at bounding box center [565, 172] width 798 height 541
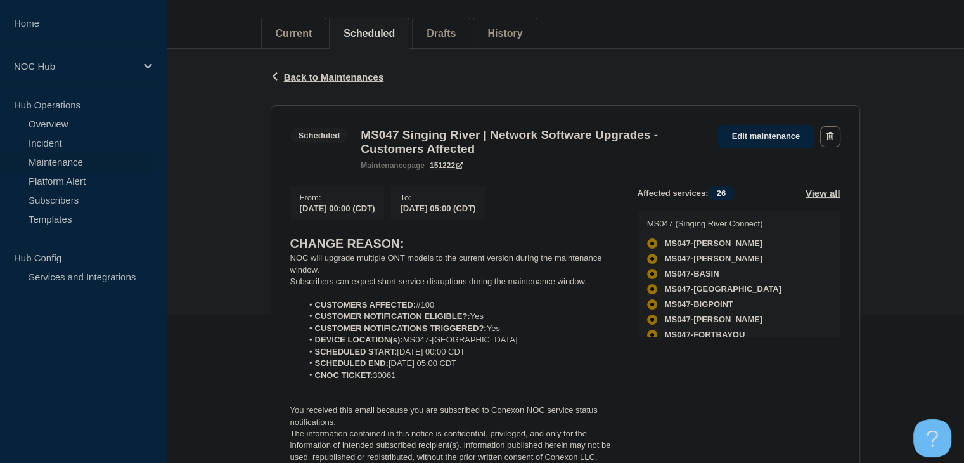
scroll to position [51, 0]
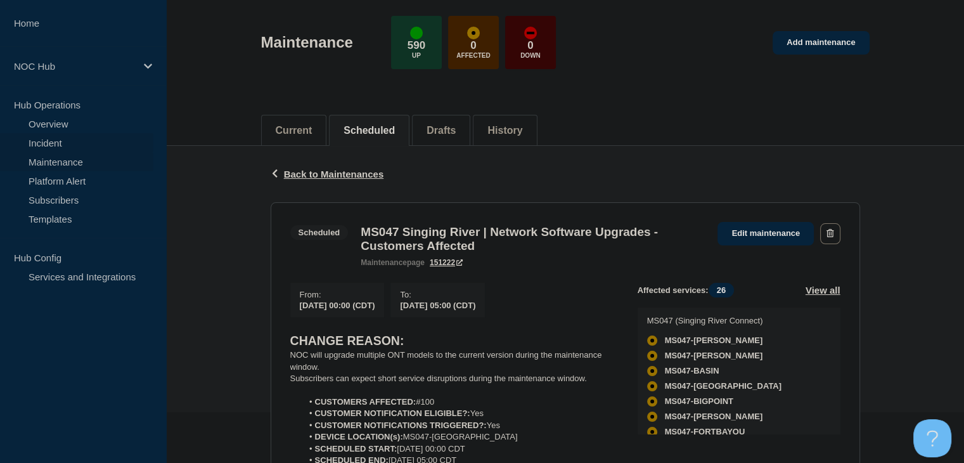
click at [42, 142] on link "Incident" at bounding box center [76, 142] width 153 height 19
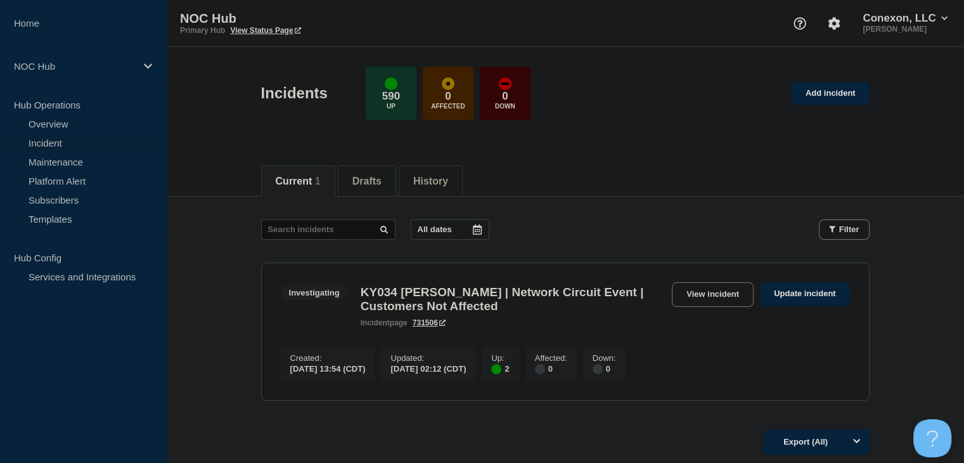
scroll to position [113, 0]
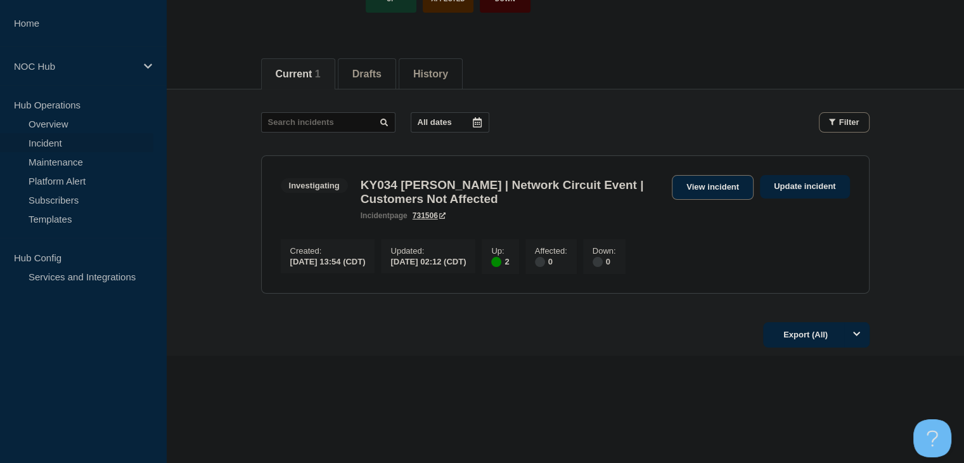
click at [732, 179] on link "View incident" at bounding box center [713, 187] width 82 height 25
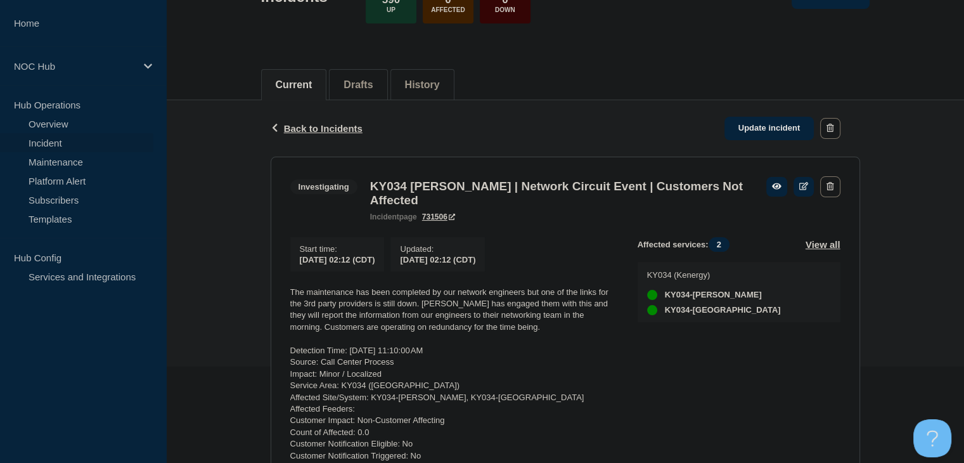
scroll to position [190, 0]
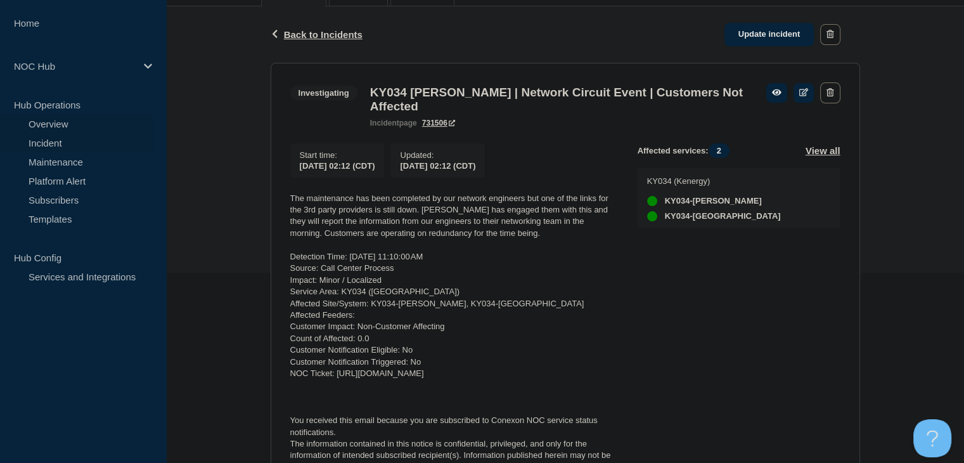
click at [75, 126] on link "Overview" at bounding box center [76, 123] width 153 height 19
